Goal: Task Accomplishment & Management: Use online tool/utility

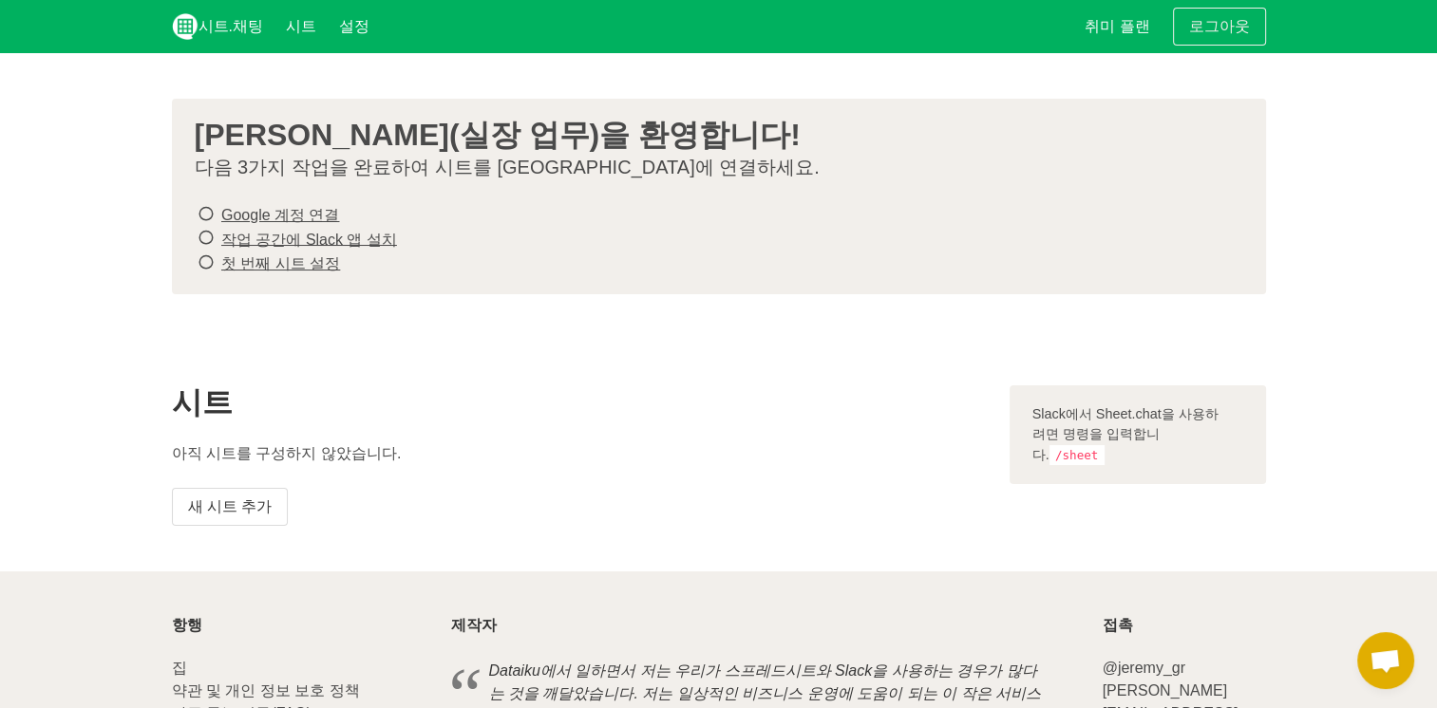
click at [456, 348] on section "시트 아직 시트를 구성하지 않았습니다. 새 시트 추가 [GEOGRAPHIC_DATA]에서 Sheet.chat을 사용하려면 명령을 입력합니다. …" at bounding box center [718, 456] width 1437 height 232
click at [1104, 445] on code "/sheet" at bounding box center [1076, 455] width 55 height 20
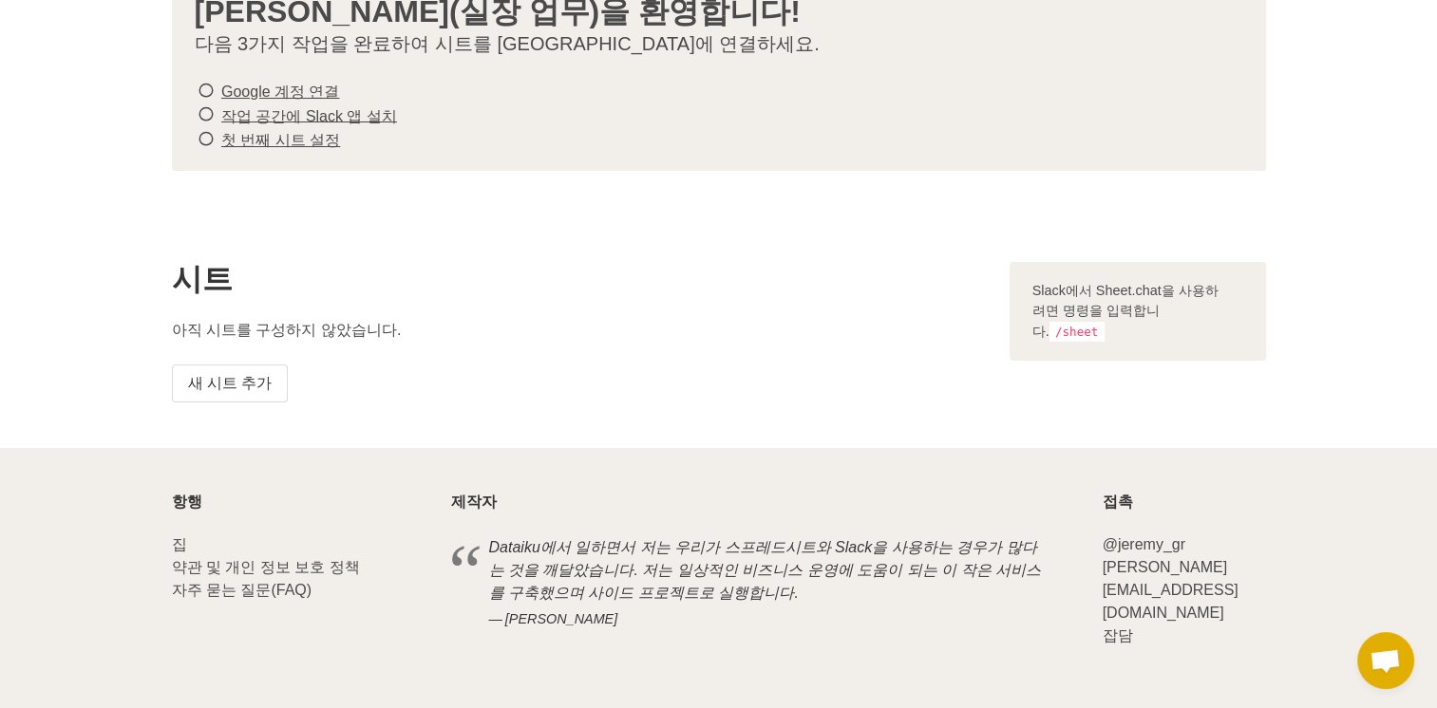
scroll to position [134, 0]
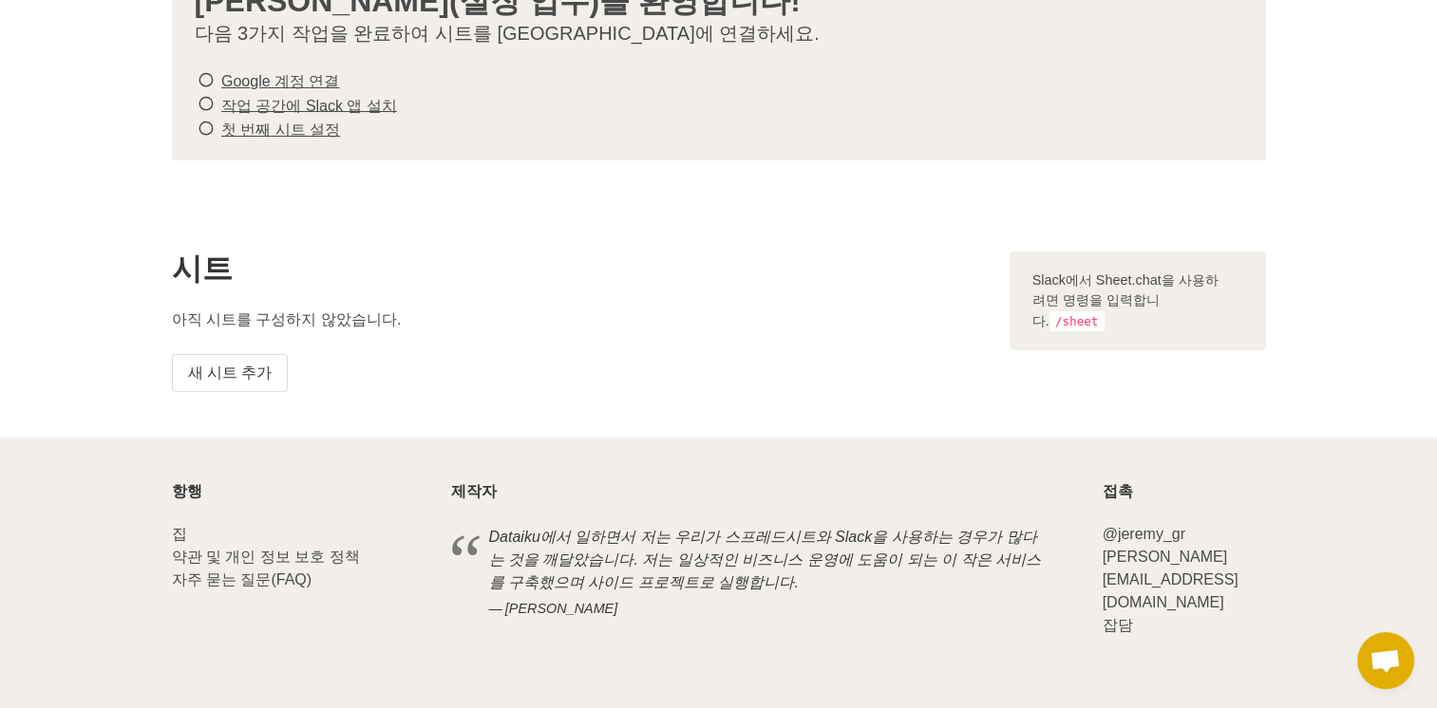
click at [267, 78] on link "Google 계정 연결" at bounding box center [280, 81] width 118 height 16
click at [292, 111] on link "작업 공간에 Slack 앱 설치" at bounding box center [309, 105] width 176 height 16
click at [287, 122] on link "첫 번째 시트 설정" at bounding box center [280, 130] width 119 height 16
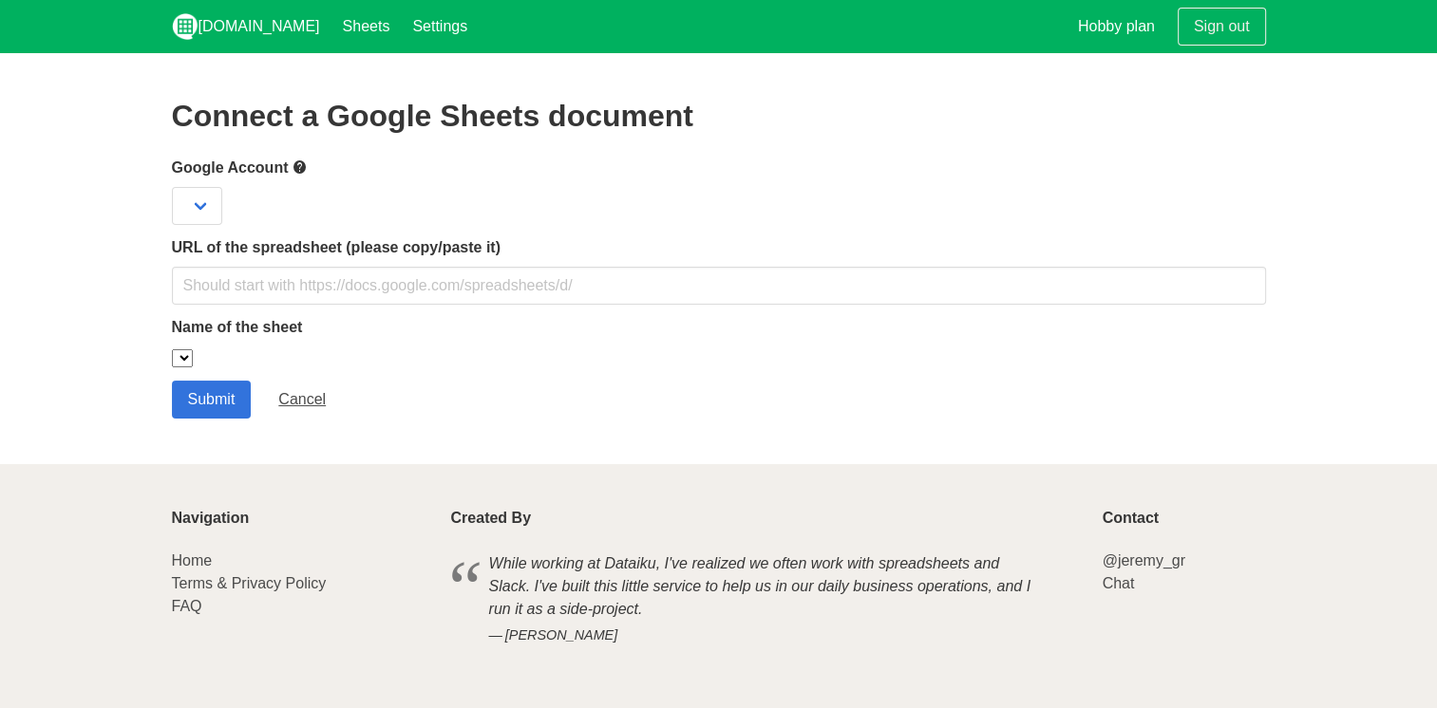
click at [273, 82] on section "Connect a Google Sheets document Google Account URL of the spreadsheet (please …" at bounding box center [718, 258] width 1437 height 411
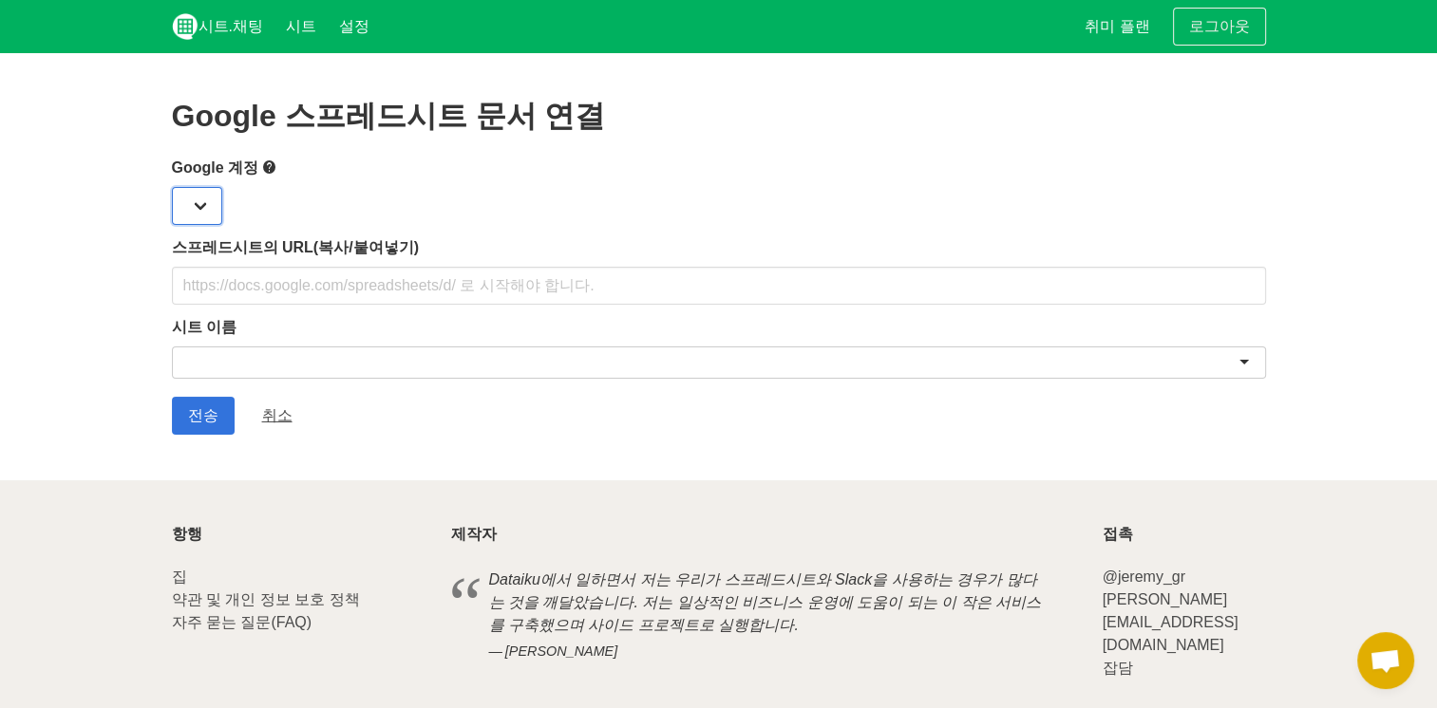
click at [186, 201] on select at bounding box center [197, 206] width 50 height 38
click at [199, 205] on select at bounding box center [197, 206] width 50 height 38
click at [154, 208] on section "Google 스프레드시트 문서 연결 Google 계정 [GEOGRAPHIC_DATA]의 URL(복사/붙여넣기) 시트 이름 Submit 취소" at bounding box center [718, 266] width 1437 height 427
click at [220, 262] on div "스프레드시트의 URL(복사/붙여넣기)" at bounding box center [719, 270] width 1094 height 68
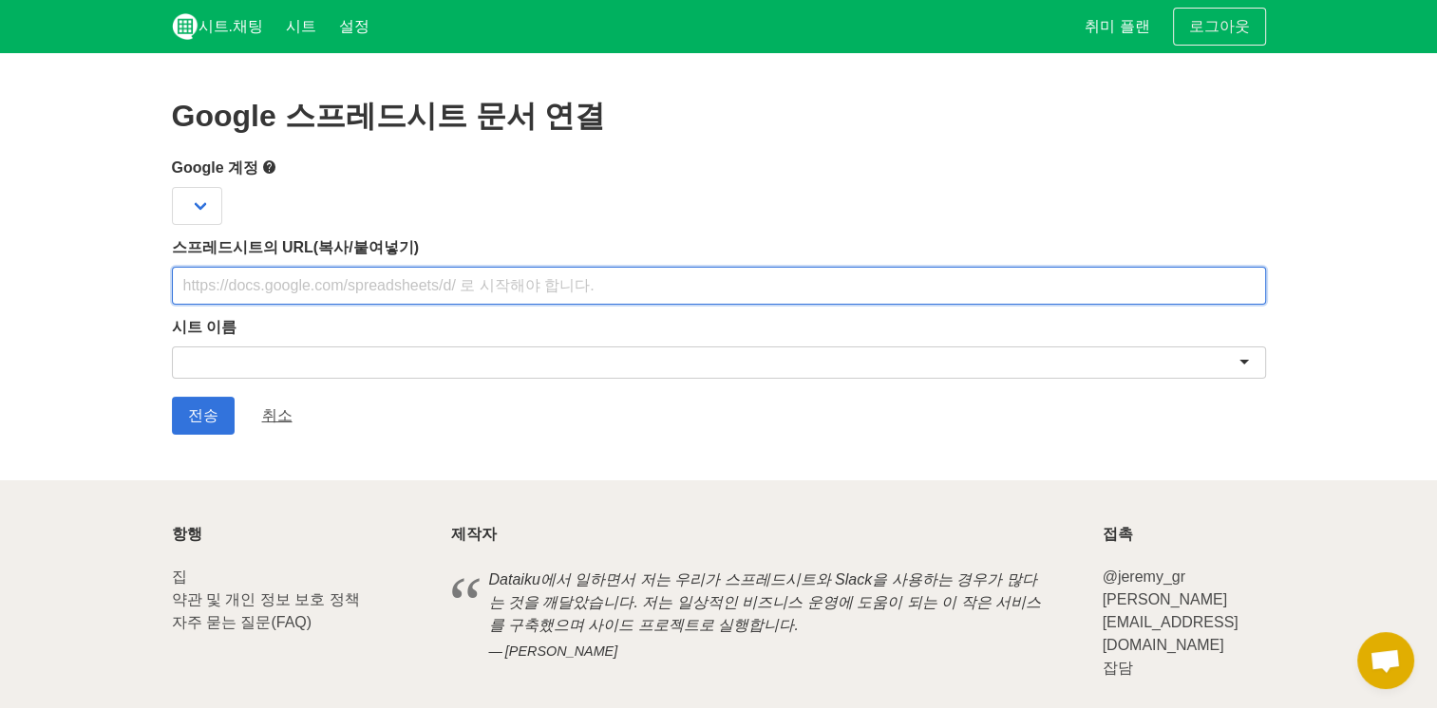
click at [239, 280] on input "text" at bounding box center [719, 286] width 1094 height 38
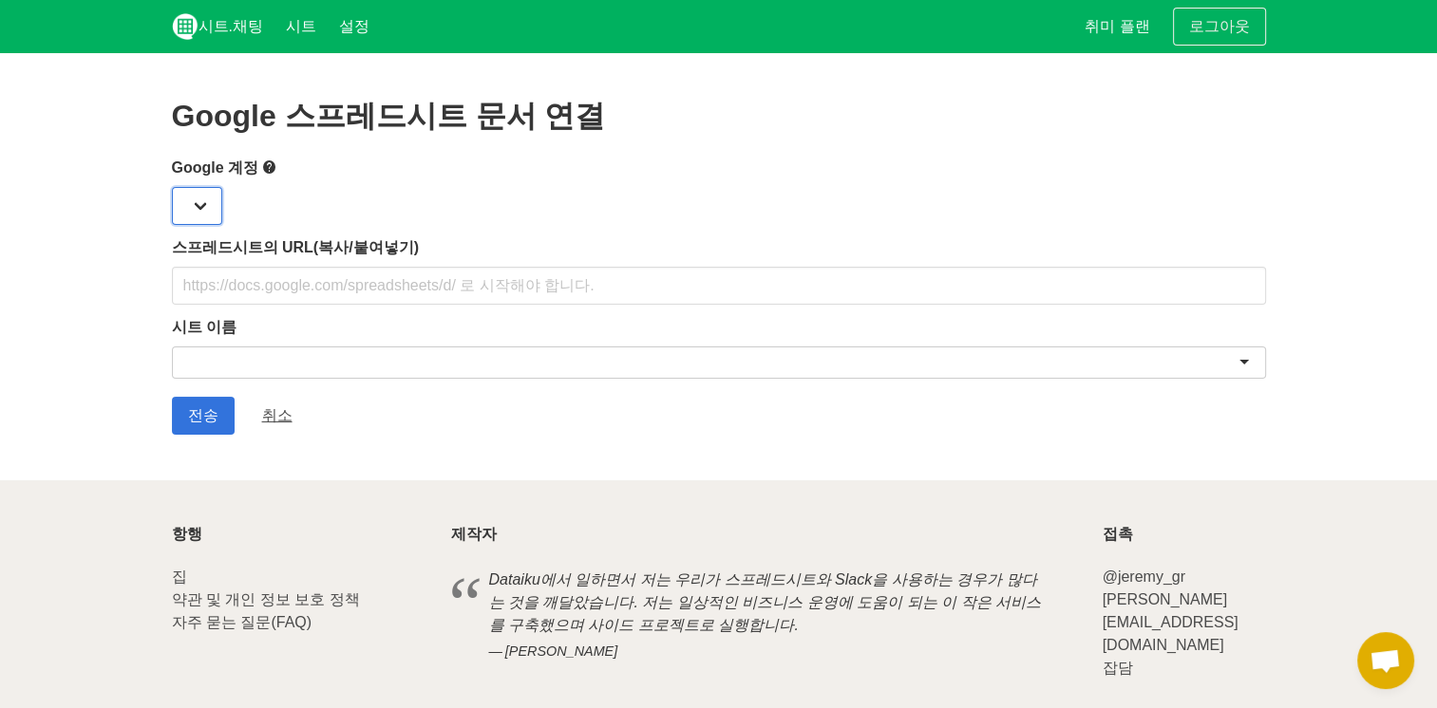
click at [180, 189] on select at bounding box center [197, 206] width 50 height 38
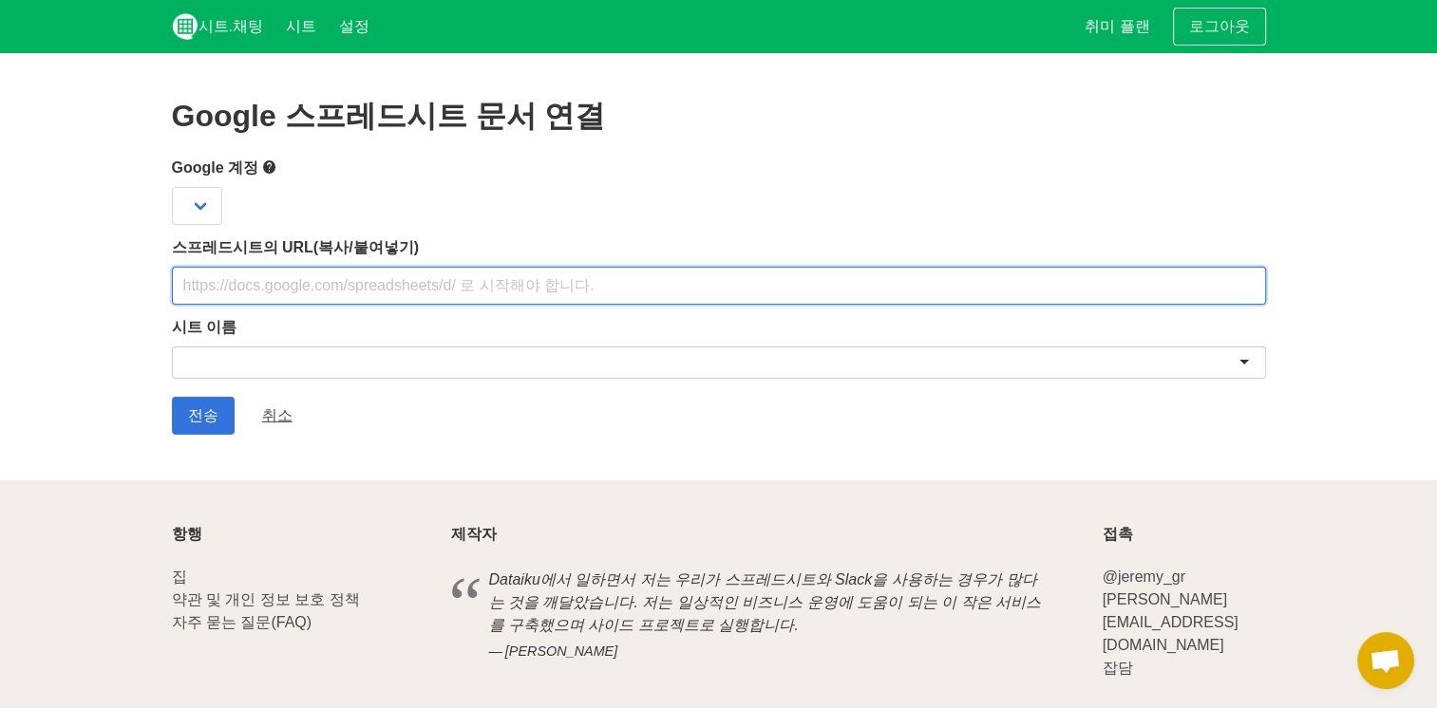
click at [285, 288] on input "text" at bounding box center [719, 286] width 1094 height 38
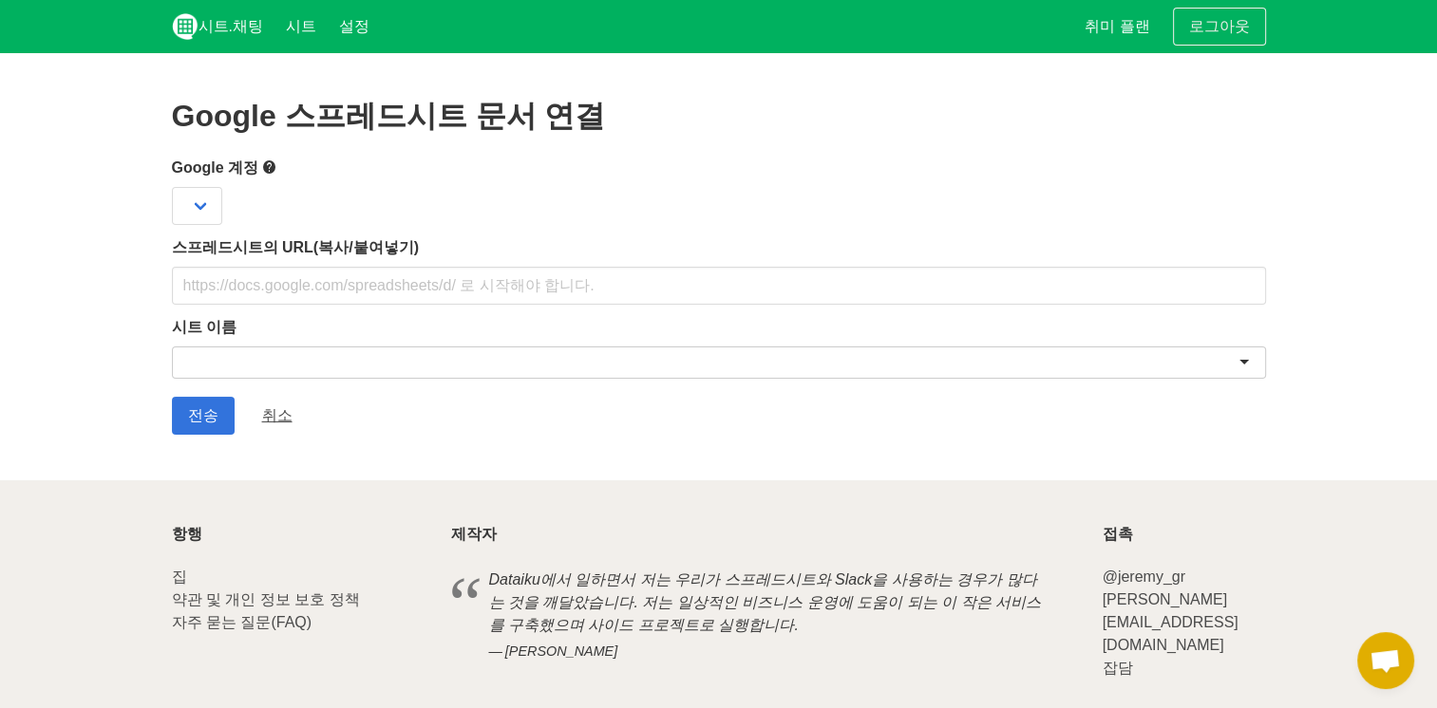
click at [315, 360] on div at bounding box center [719, 363] width 1094 height 32
